Goal: Transaction & Acquisition: Subscribe to service/newsletter

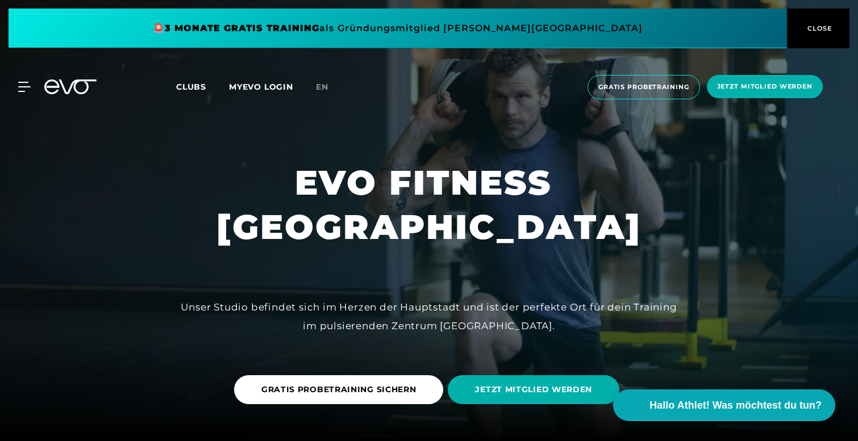
click at [201, 90] on span "Clubs" at bounding box center [191, 87] width 30 height 10
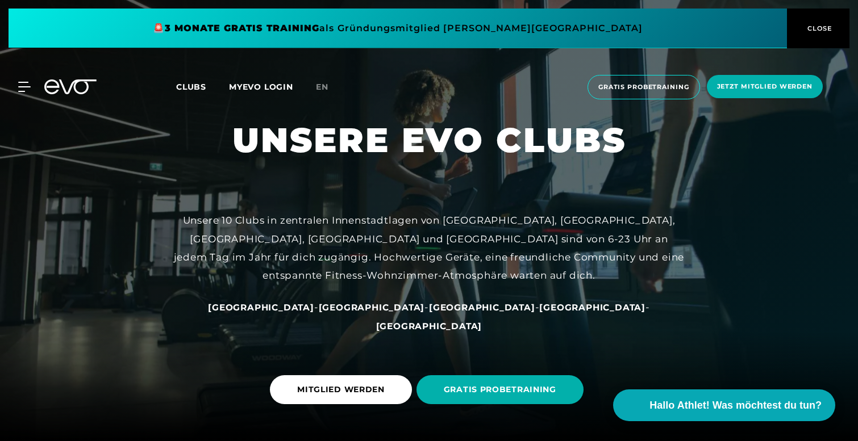
click at [184, 81] on div "Clubs MYEVO LOGIN" at bounding box center [246, 87] width 140 height 13
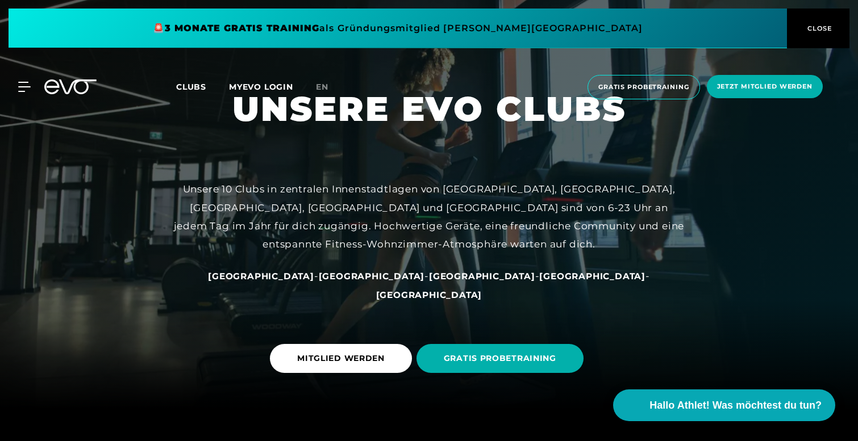
click at [352, 282] on span "[GEOGRAPHIC_DATA]" at bounding box center [372, 276] width 106 height 11
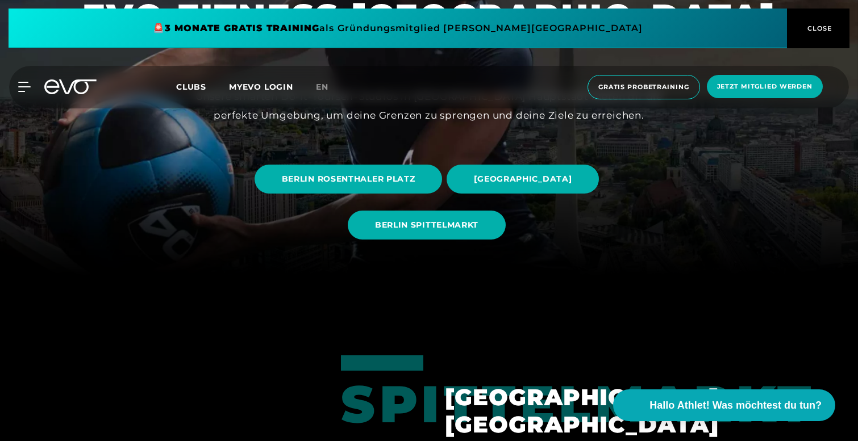
scroll to position [157, 0]
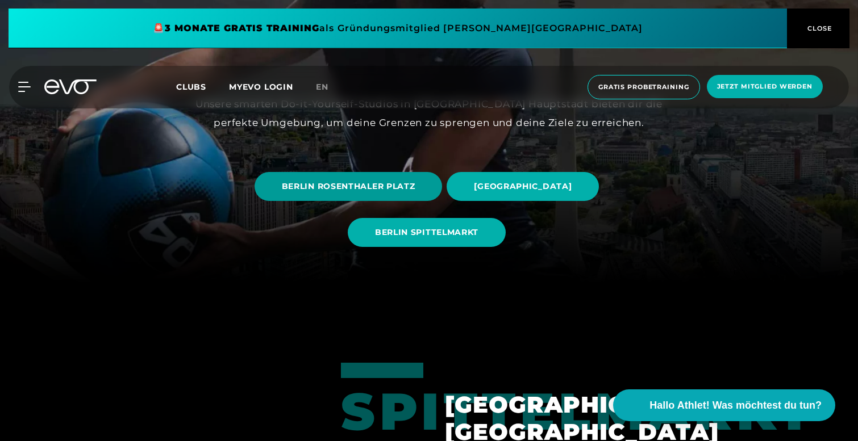
click at [368, 189] on span "BERLIN ROSENTHALER PLATZ" at bounding box center [349, 187] width 134 height 12
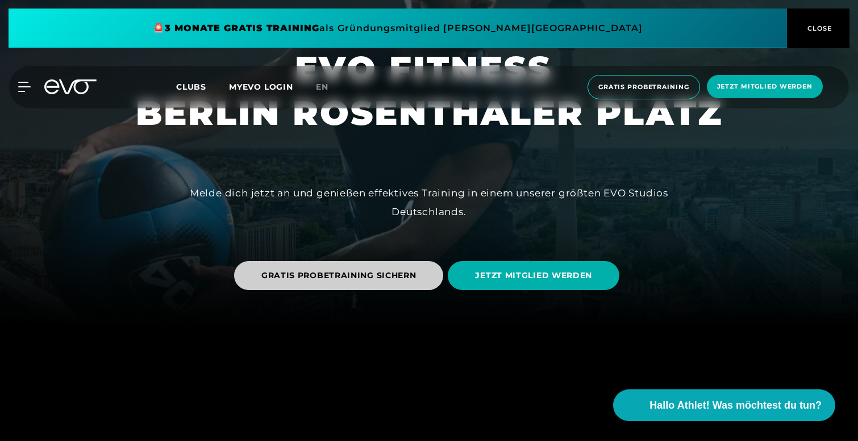
scroll to position [207, 0]
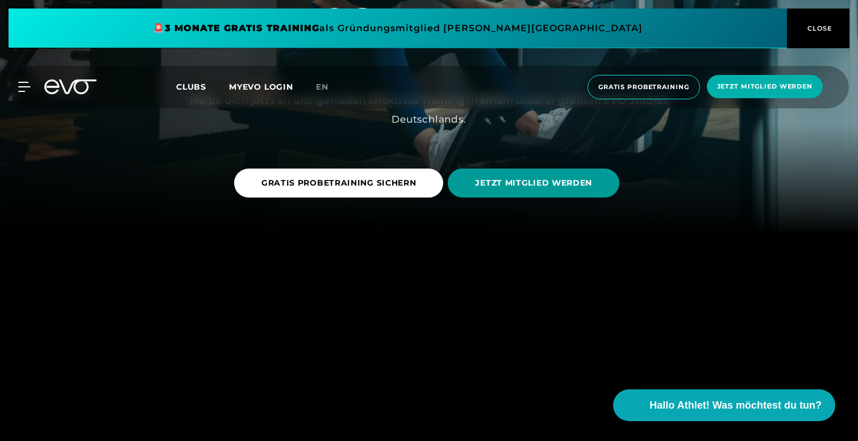
click at [491, 185] on span "JETZT MITGLIED WERDEN" at bounding box center [533, 183] width 117 height 12
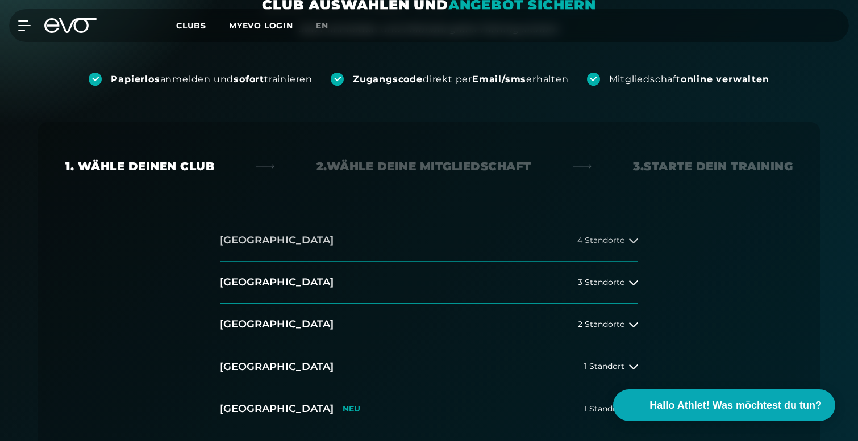
scroll to position [152, 0]
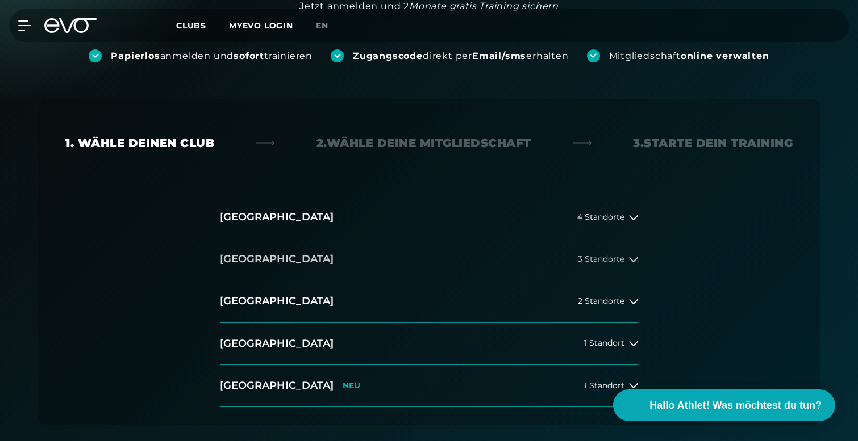
click at [607, 256] on span "3 Standorte" at bounding box center [601, 259] width 47 height 9
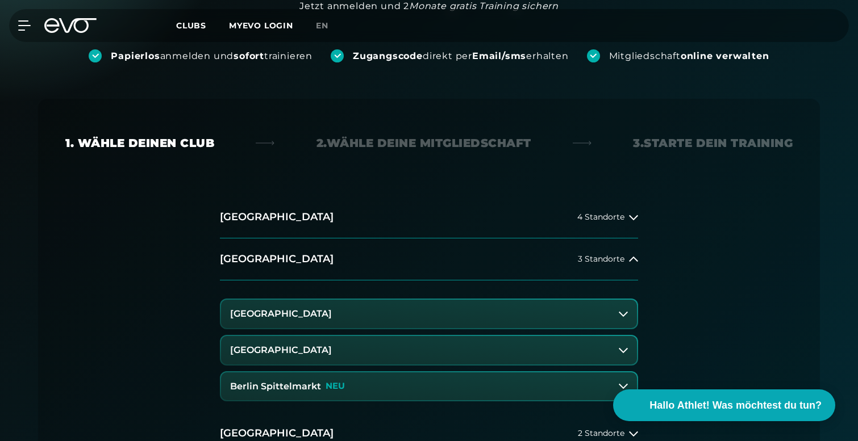
click at [358, 349] on button "[GEOGRAPHIC_DATA]" at bounding box center [429, 350] width 416 height 28
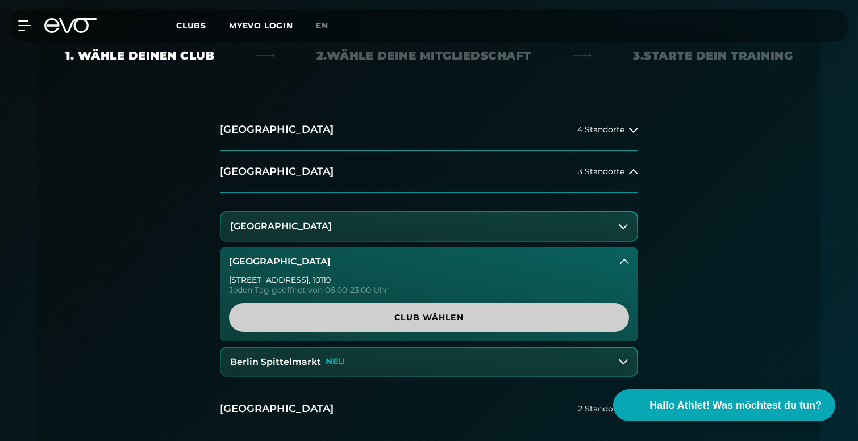
click at [375, 319] on span "Club wählen" at bounding box center [428, 318] width 345 height 12
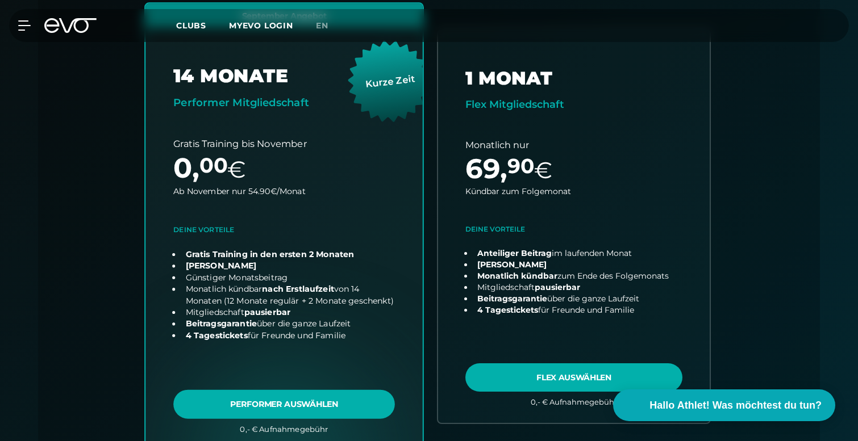
scroll to position [326, 0]
